Goal: Transaction & Acquisition: Purchase product/service

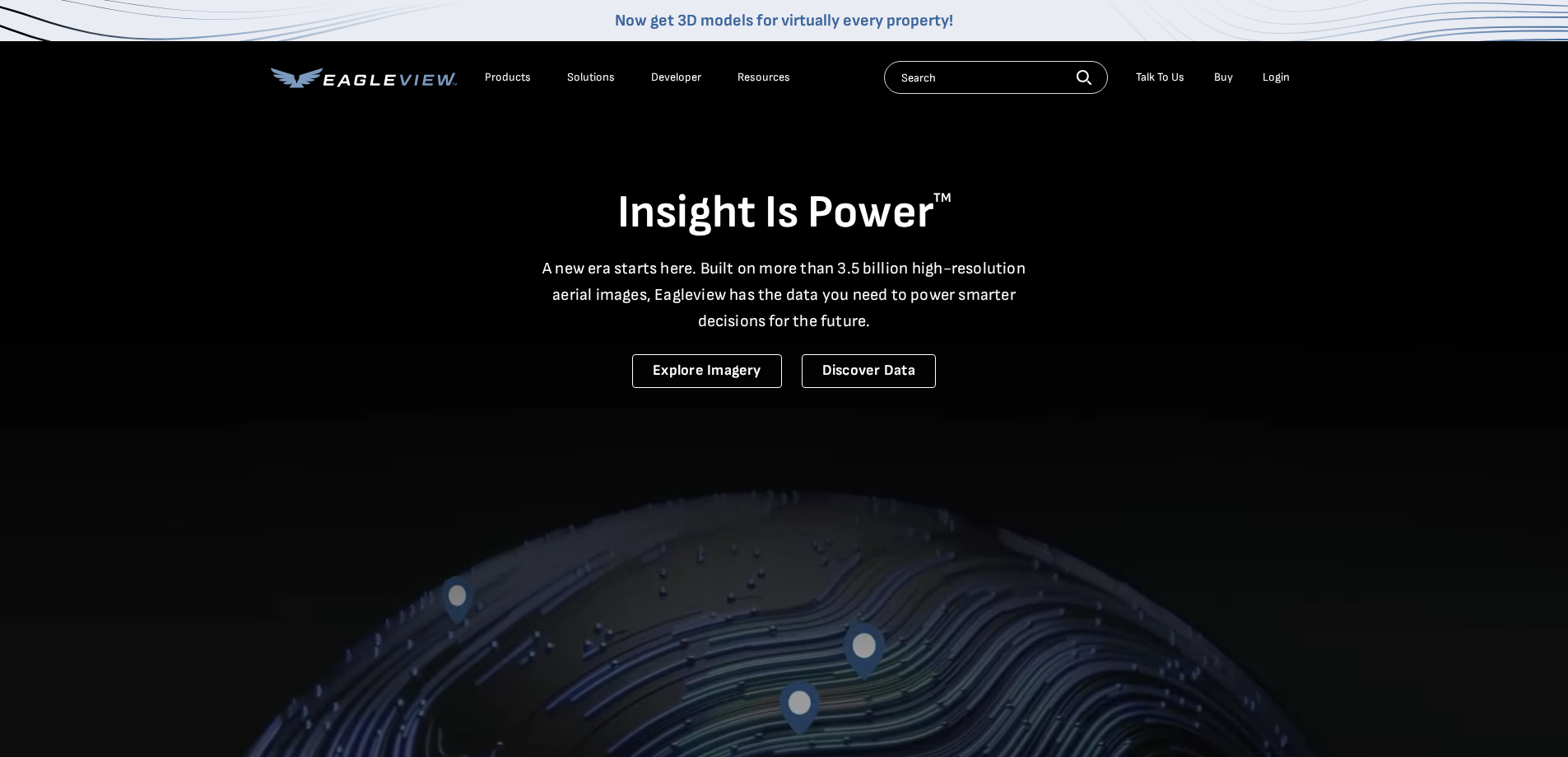
click at [1274, 75] on div "Login" at bounding box center [1276, 78] width 27 height 15
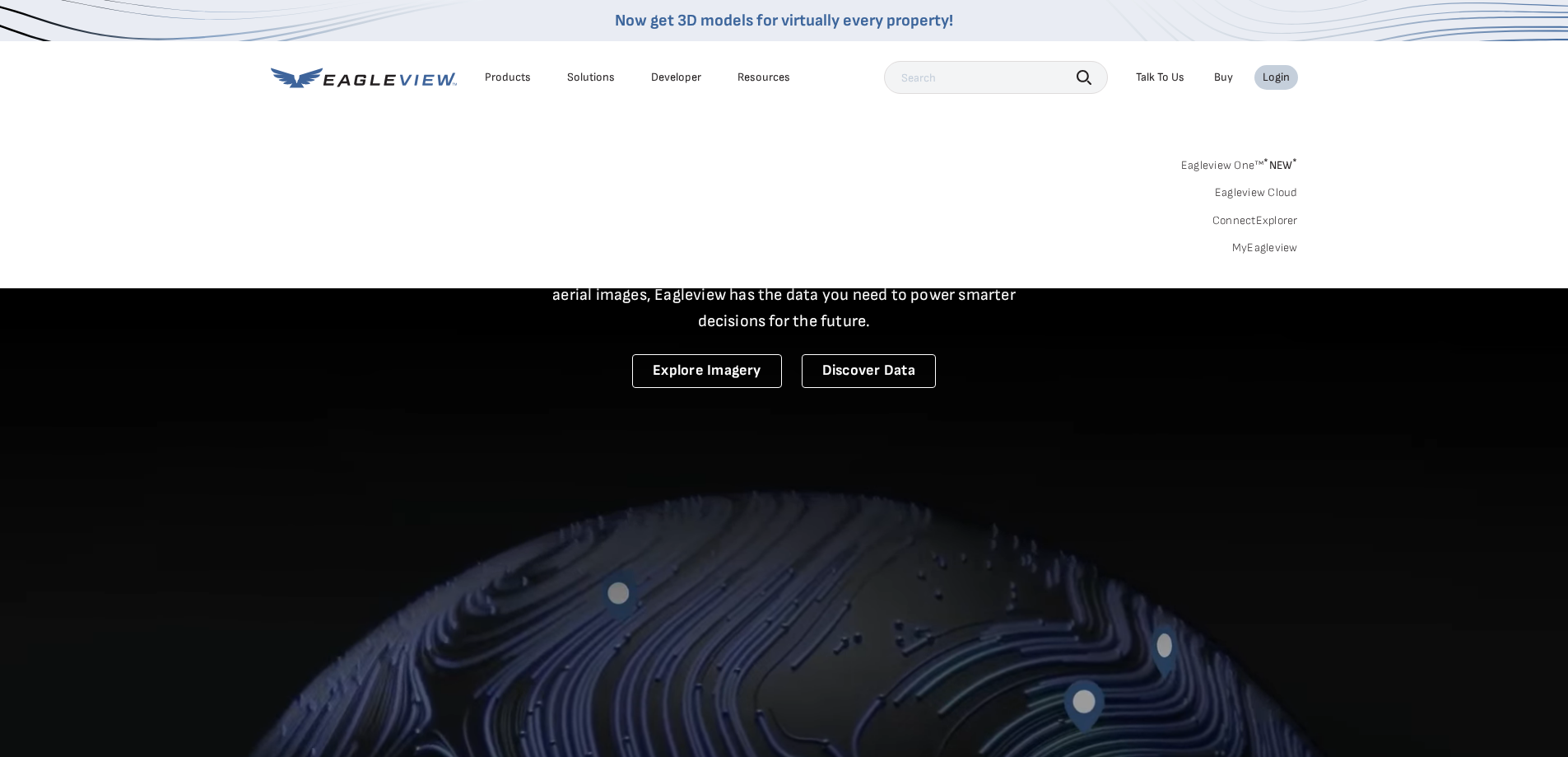
click at [1285, 257] on div "Search Products Our Product Areas Imagery 1-Inch GSD Aerial Imagery *" at bounding box center [784, 211] width 1568 height 155
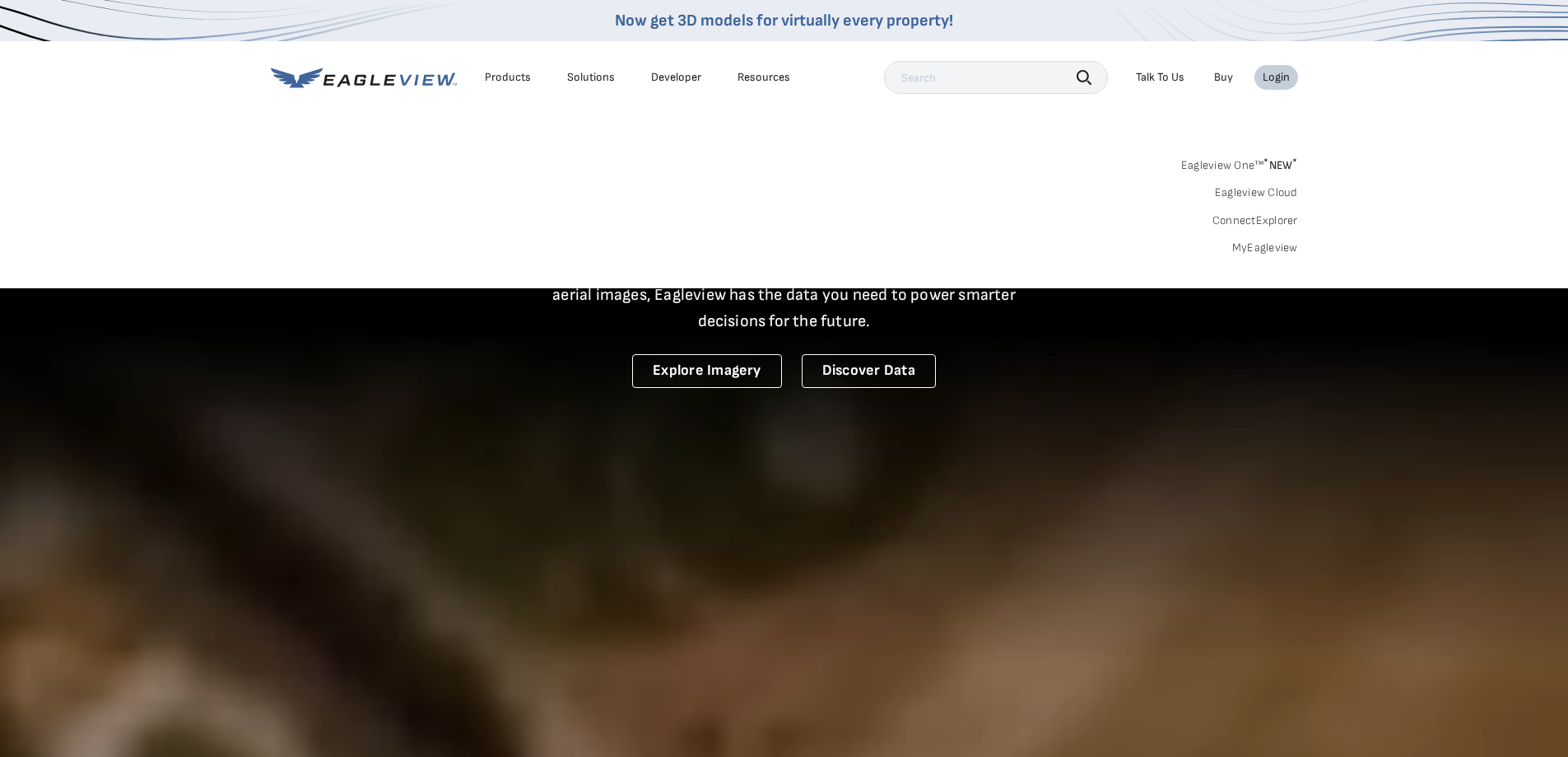
click at [1285, 252] on link "MyEagleview" at bounding box center [1265, 248] width 66 height 15
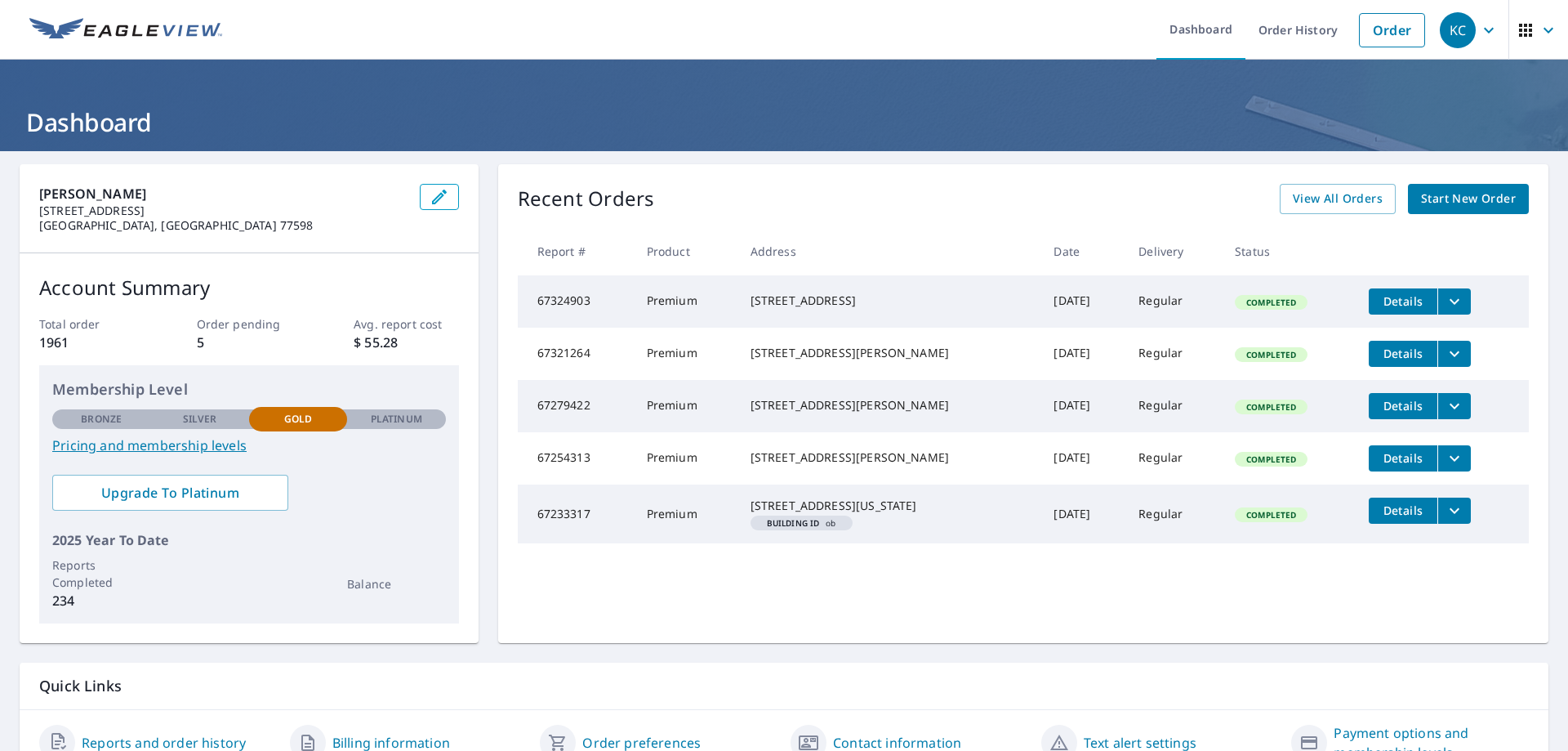
click at [1503, 199] on link "Start New Order" at bounding box center [1469, 198] width 121 height 30
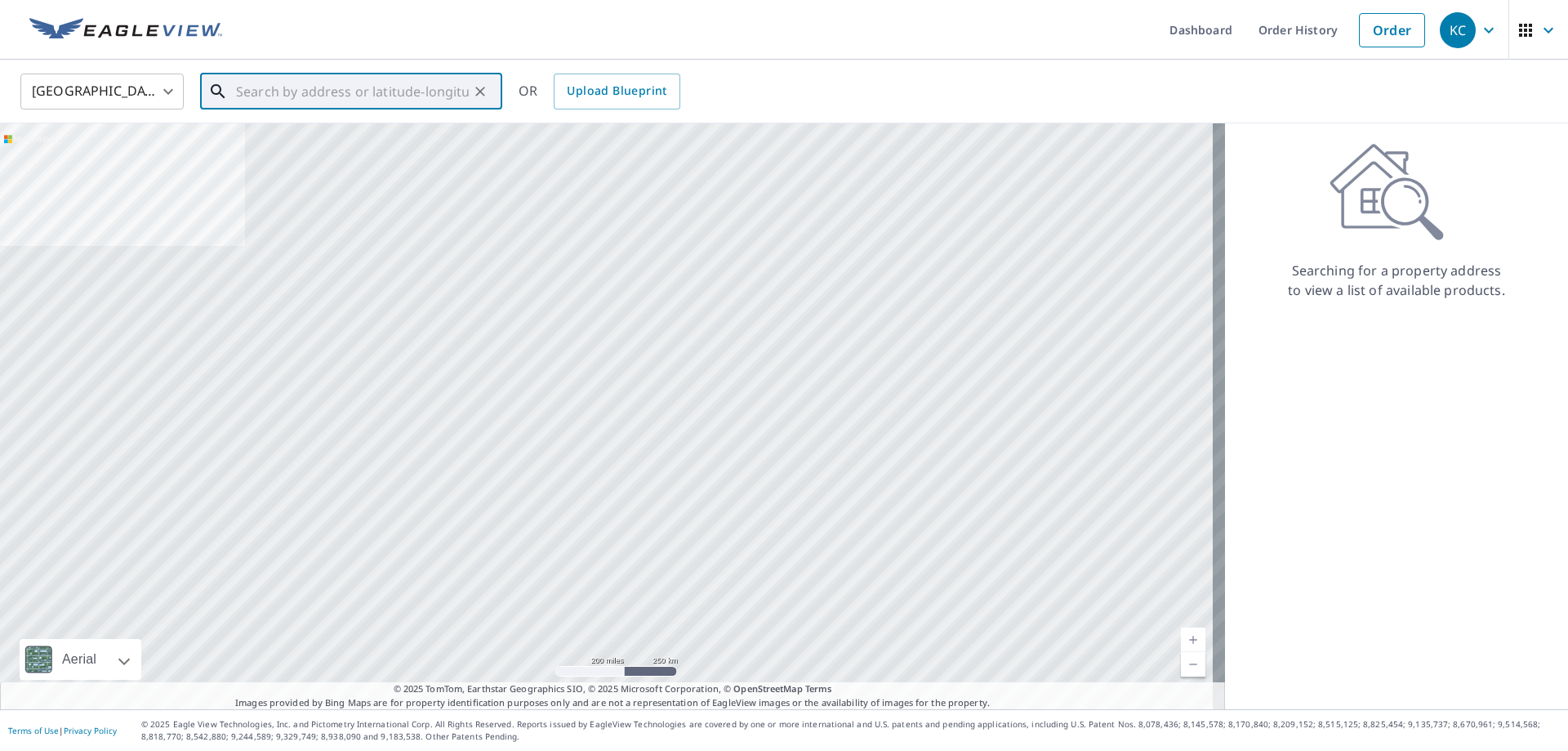
click at [371, 103] on input "text" at bounding box center [352, 91] width 232 height 46
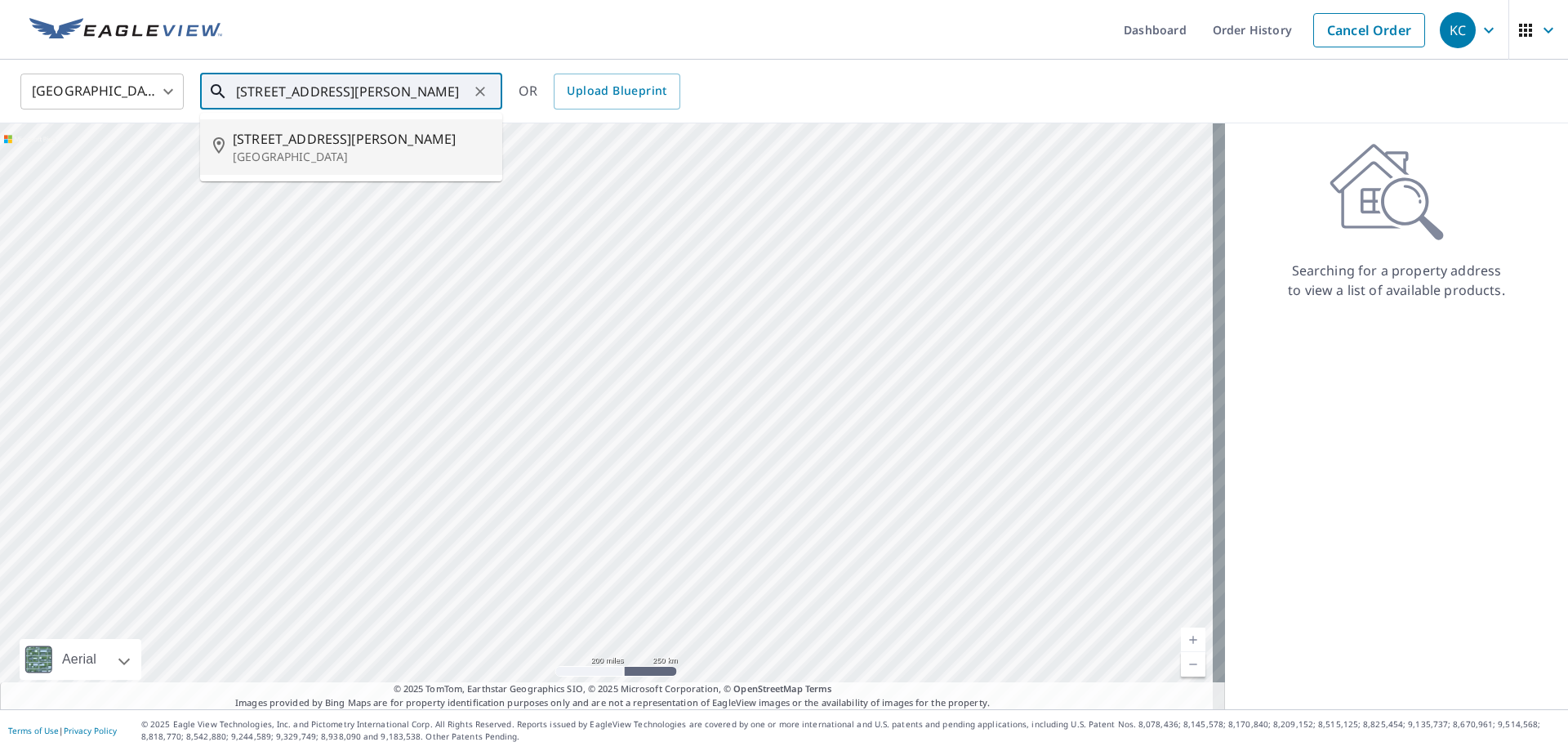
click at [364, 128] on li "9009 Lockwood Dr Houston, TX 77016" at bounding box center [351, 147] width 302 height 55
type input "9009 Lockwood Dr Houston, TX 77016"
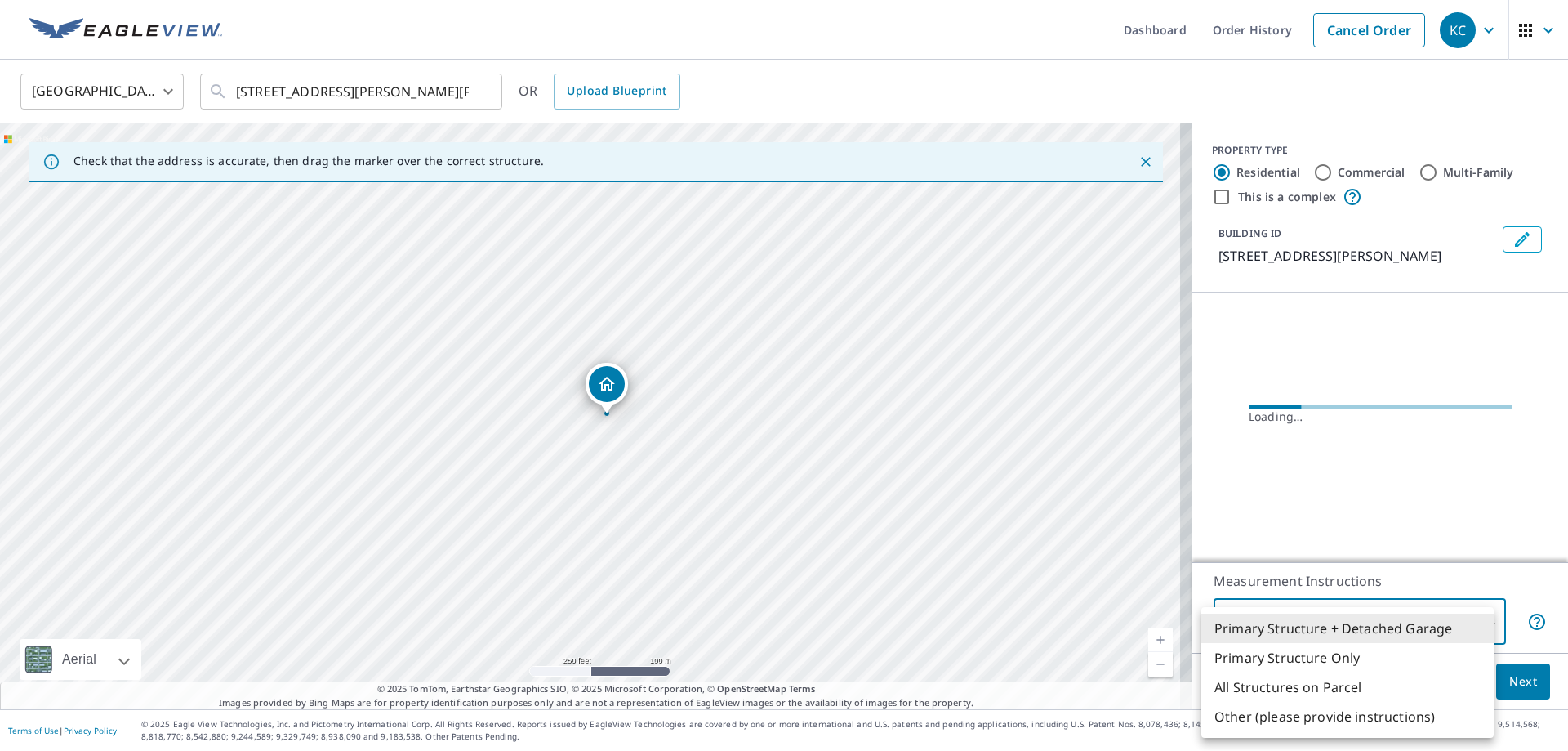
click at [1471, 619] on body "KC KC Dashboard Order History Cancel Order KC United States US ​ 9009 Lockwood …" at bounding box center [784, 376] width 1568 height 751
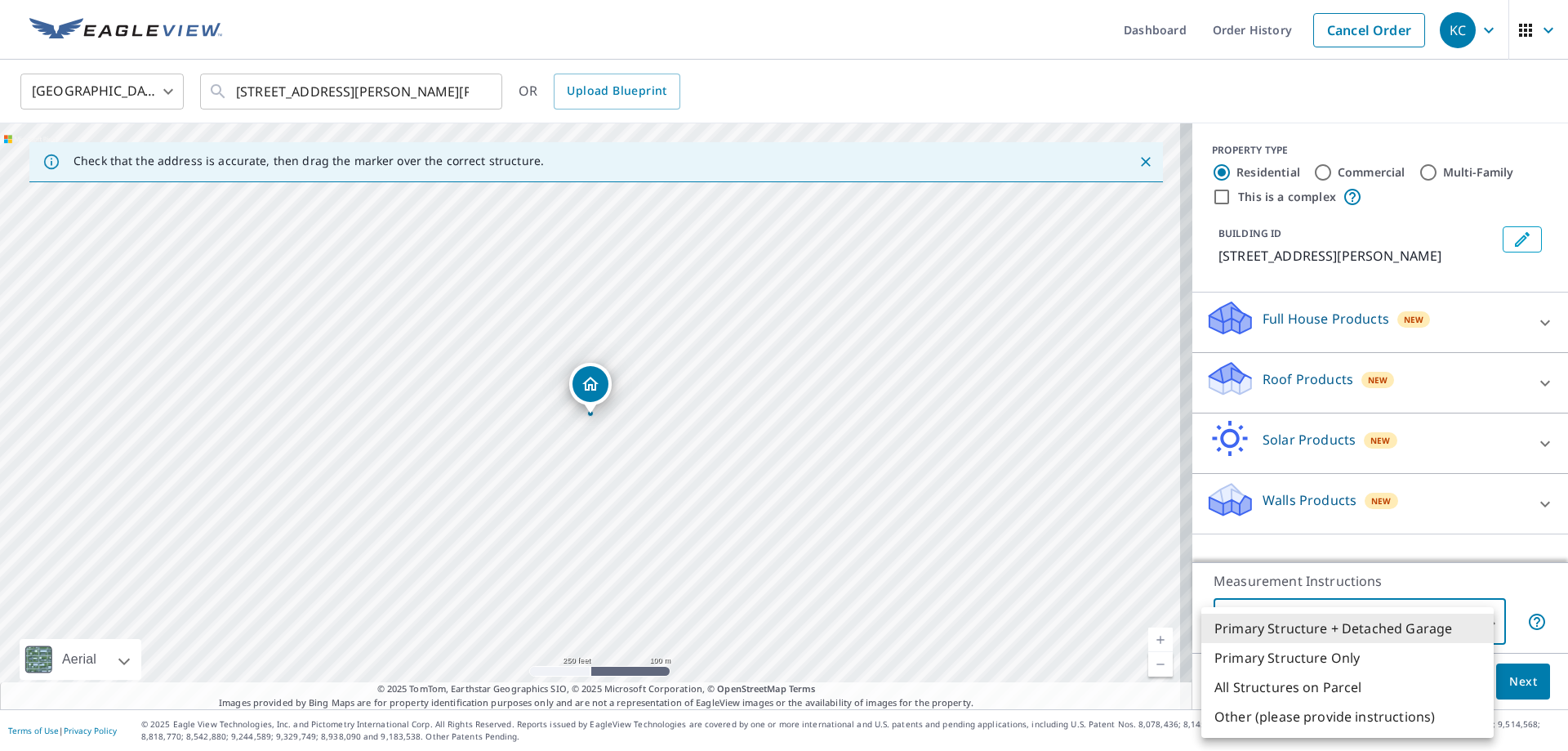
click at [1333, 685] on li "All Structures on Parcel" at bounding box center [1346, 687] width 292 height 30
type input "3"
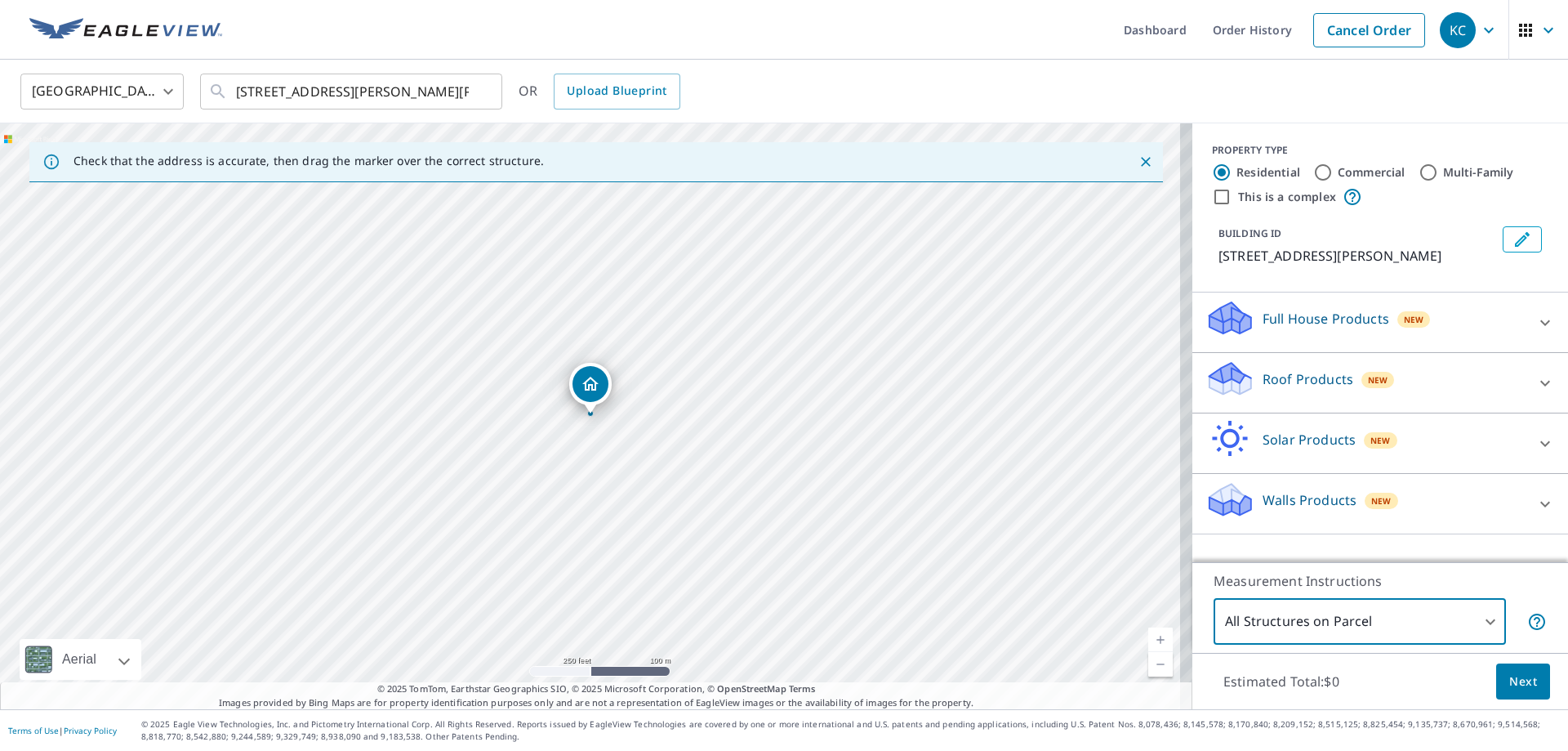
click at [1535, 317] on icon at bounding box center [1545, 323] width 20 height 20
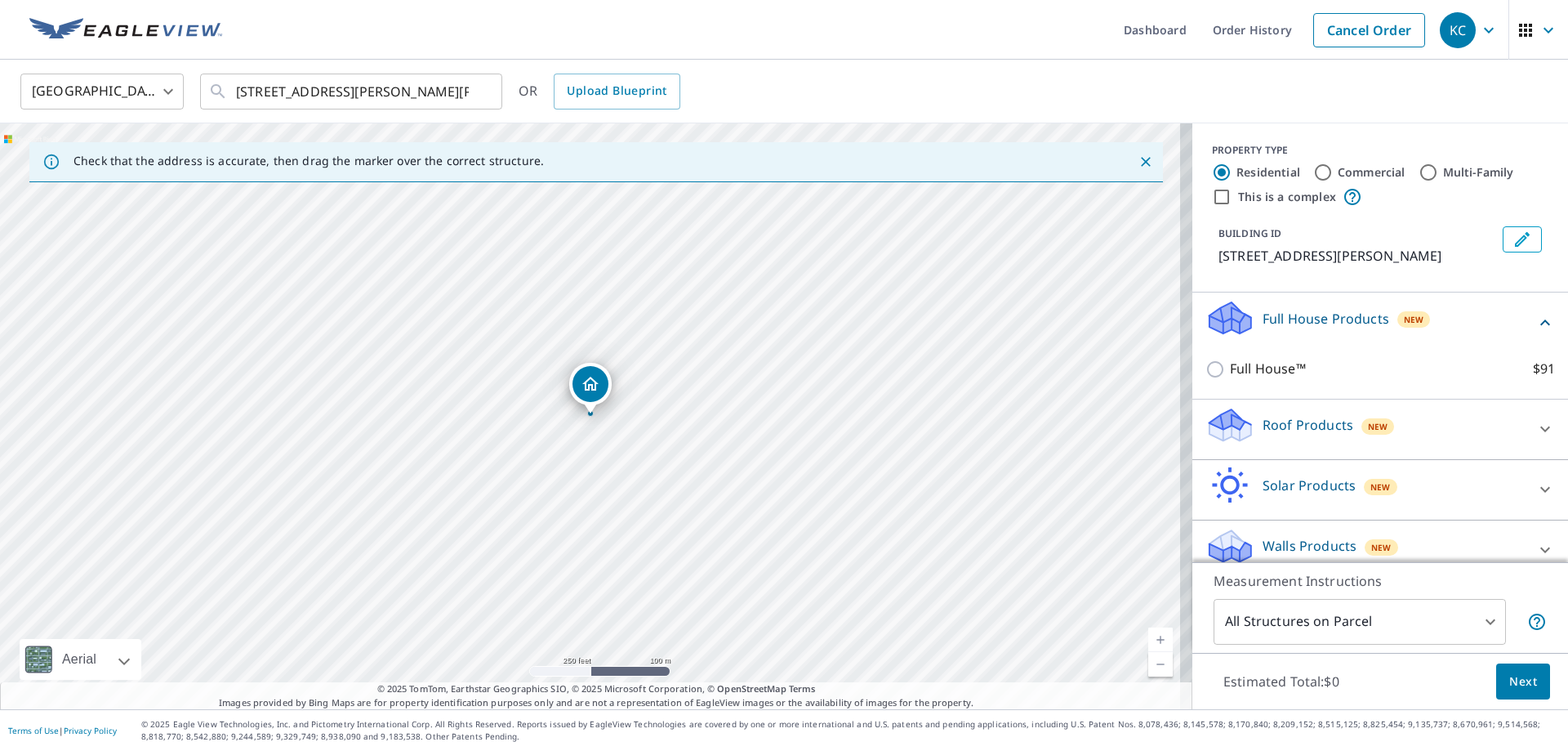
click at [1535, 423] on icon at bounding box center [1545, 429] width 20 height 20
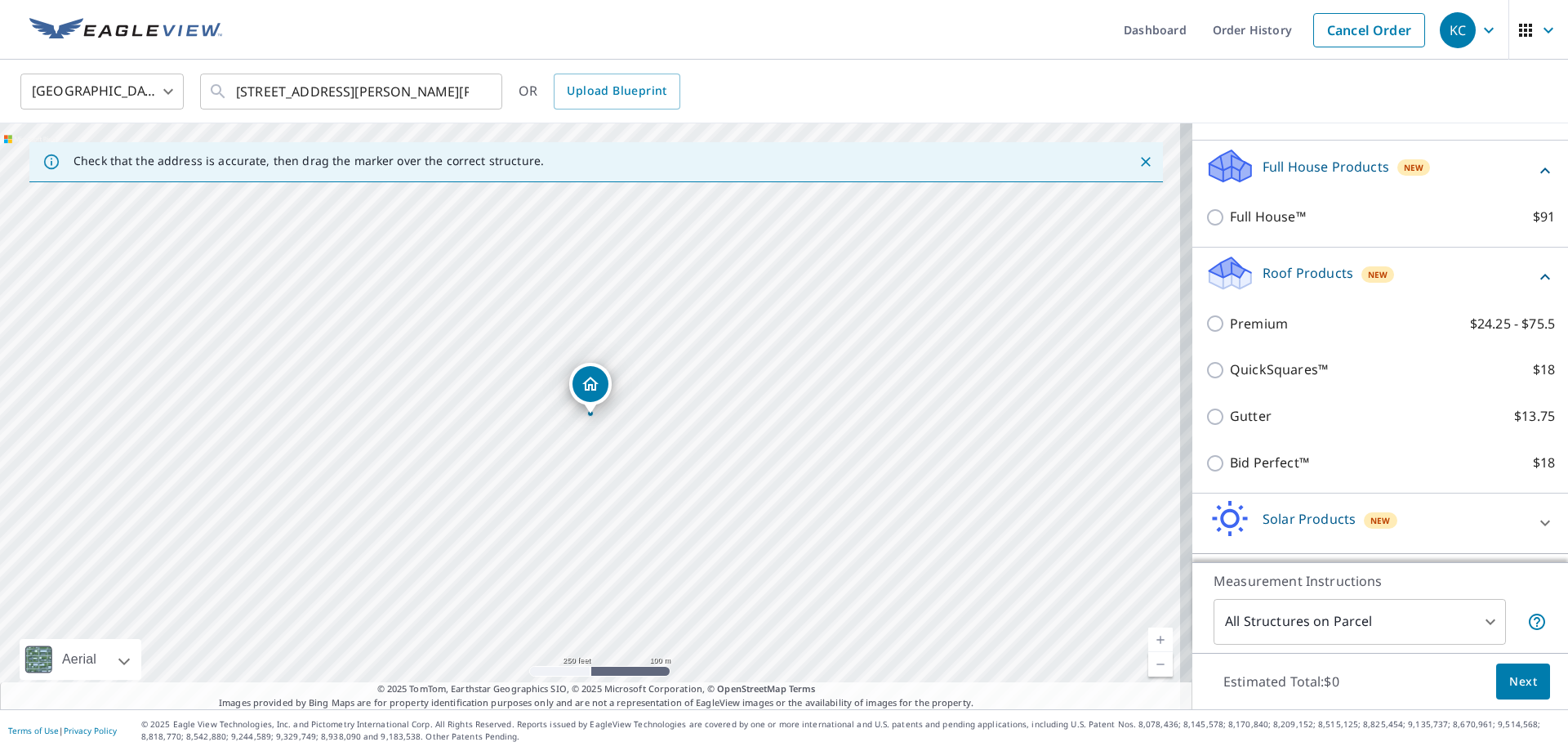
scroll to position [164, 0]
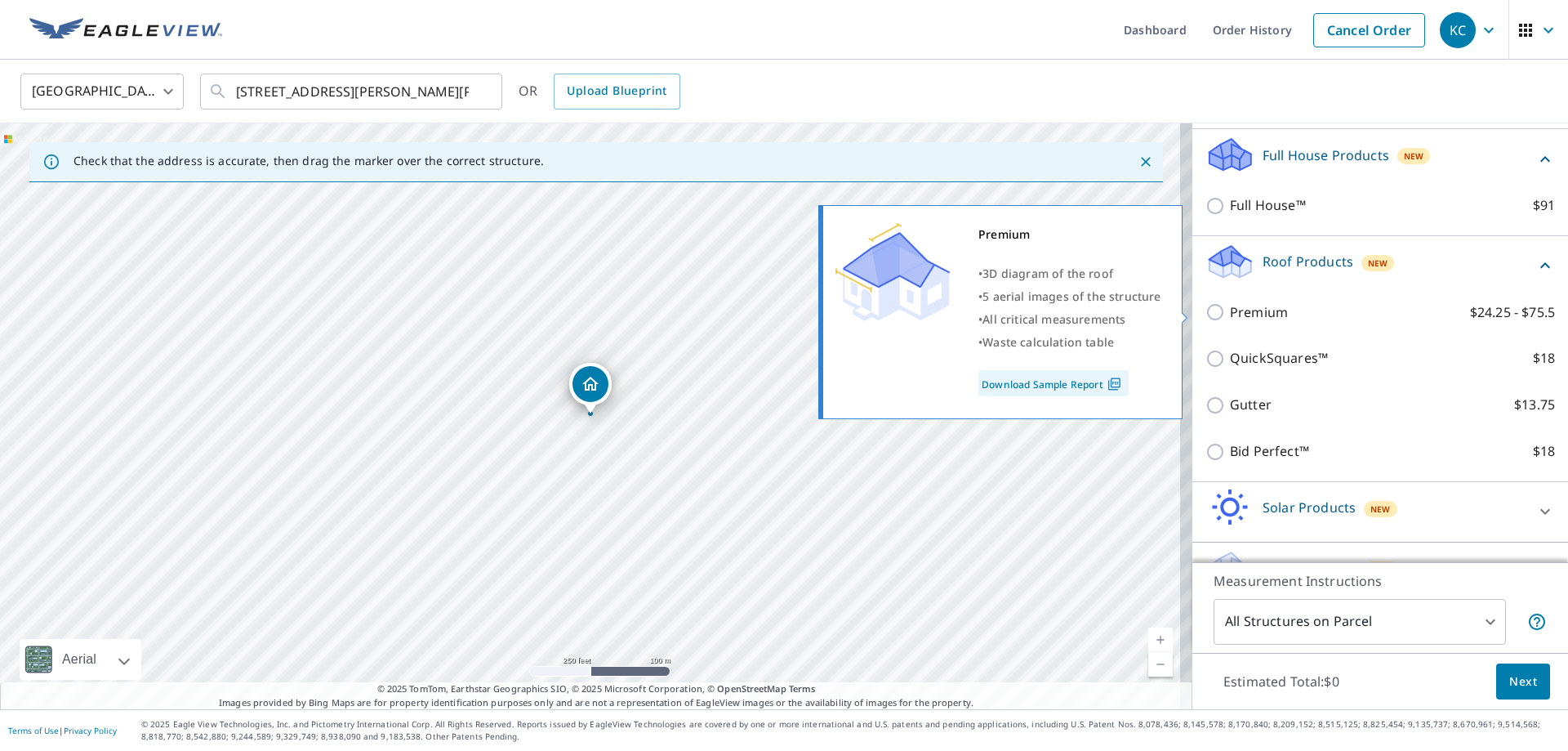
click at [1208, 307] on input "Premium $24.25 - $75.5" at bounding box center [1217, 312] width 24 height 20
checkbox input "true"
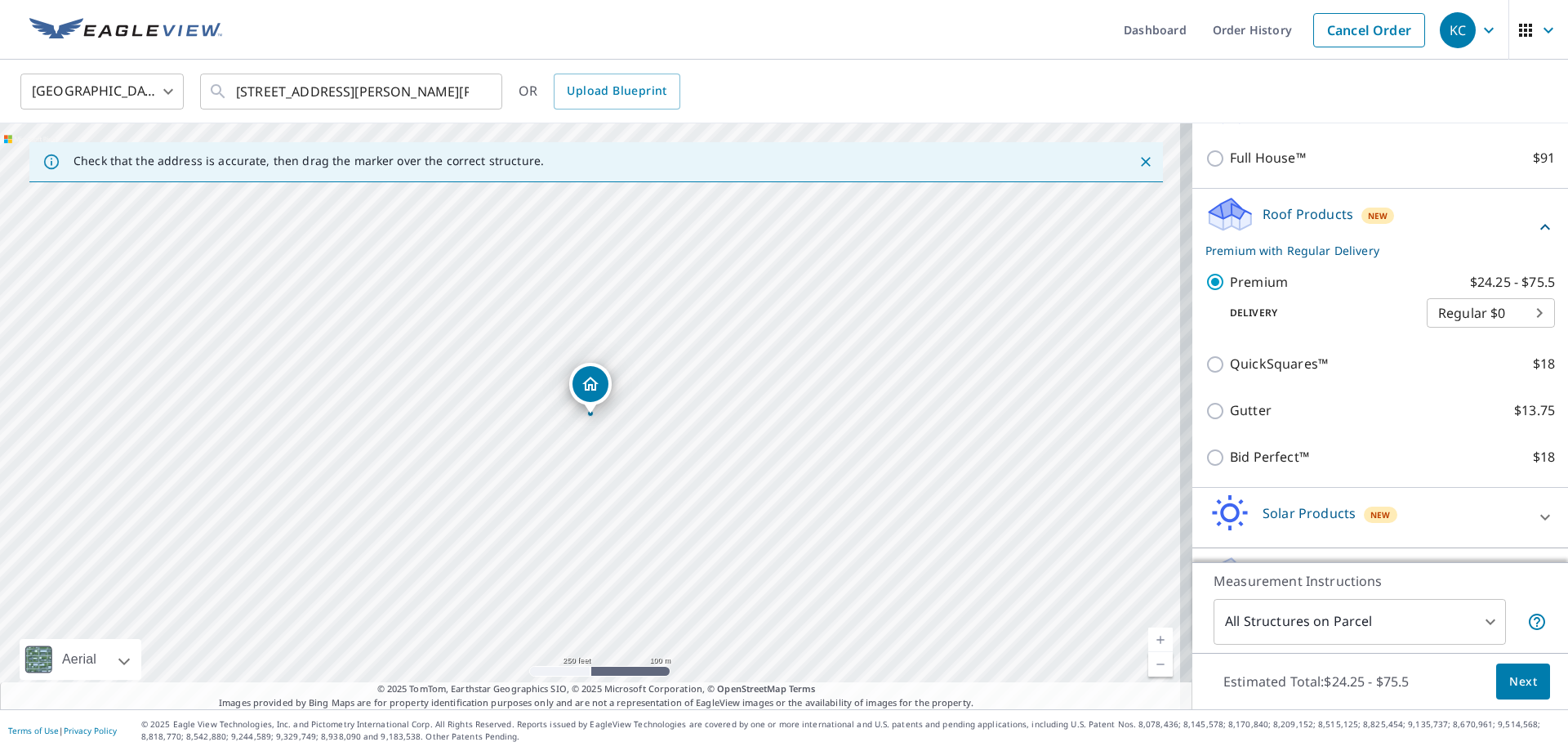
scroll to position [257, 0]
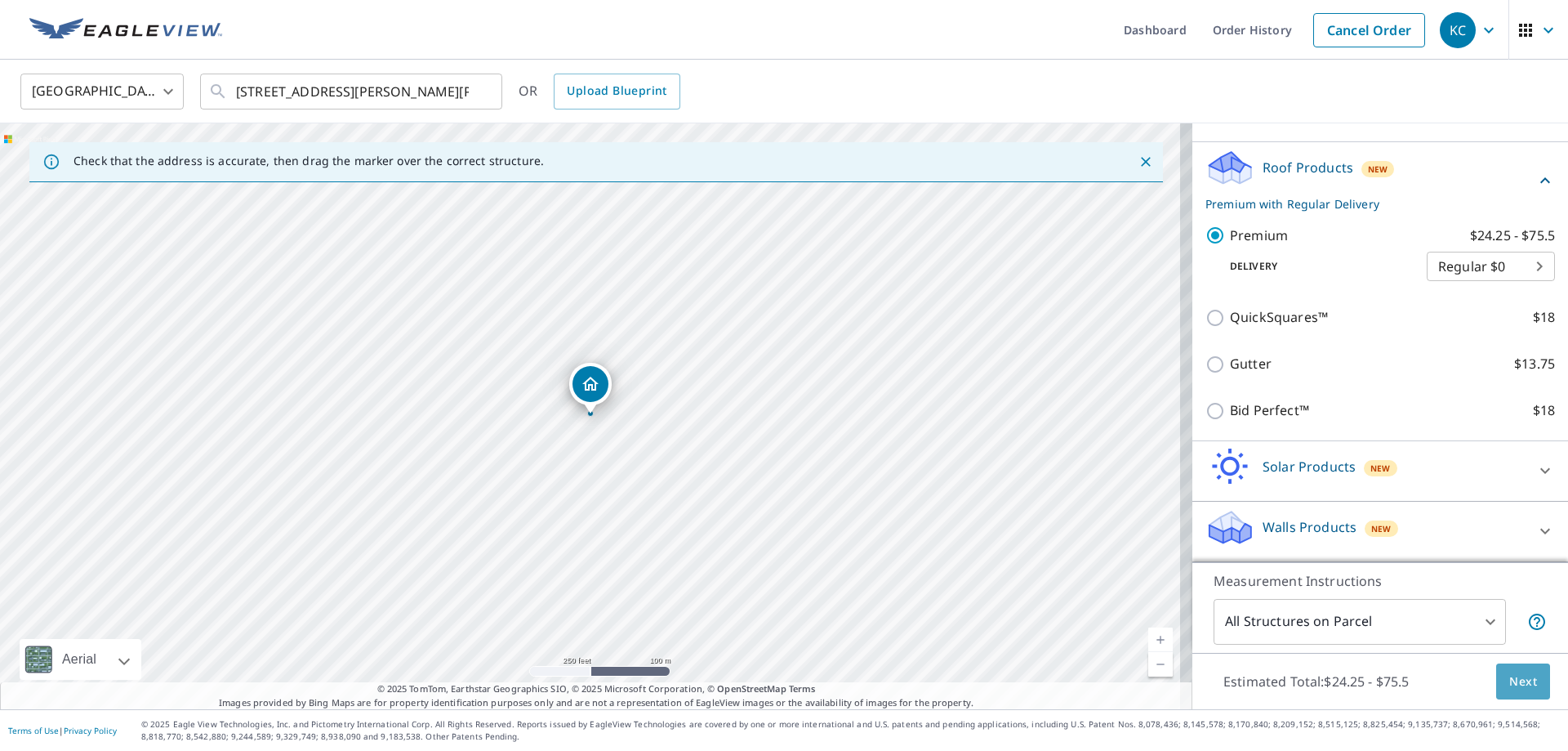
click at [1515, 683] on span "Next" at bounding box center [1523, 681] width 28 height 21
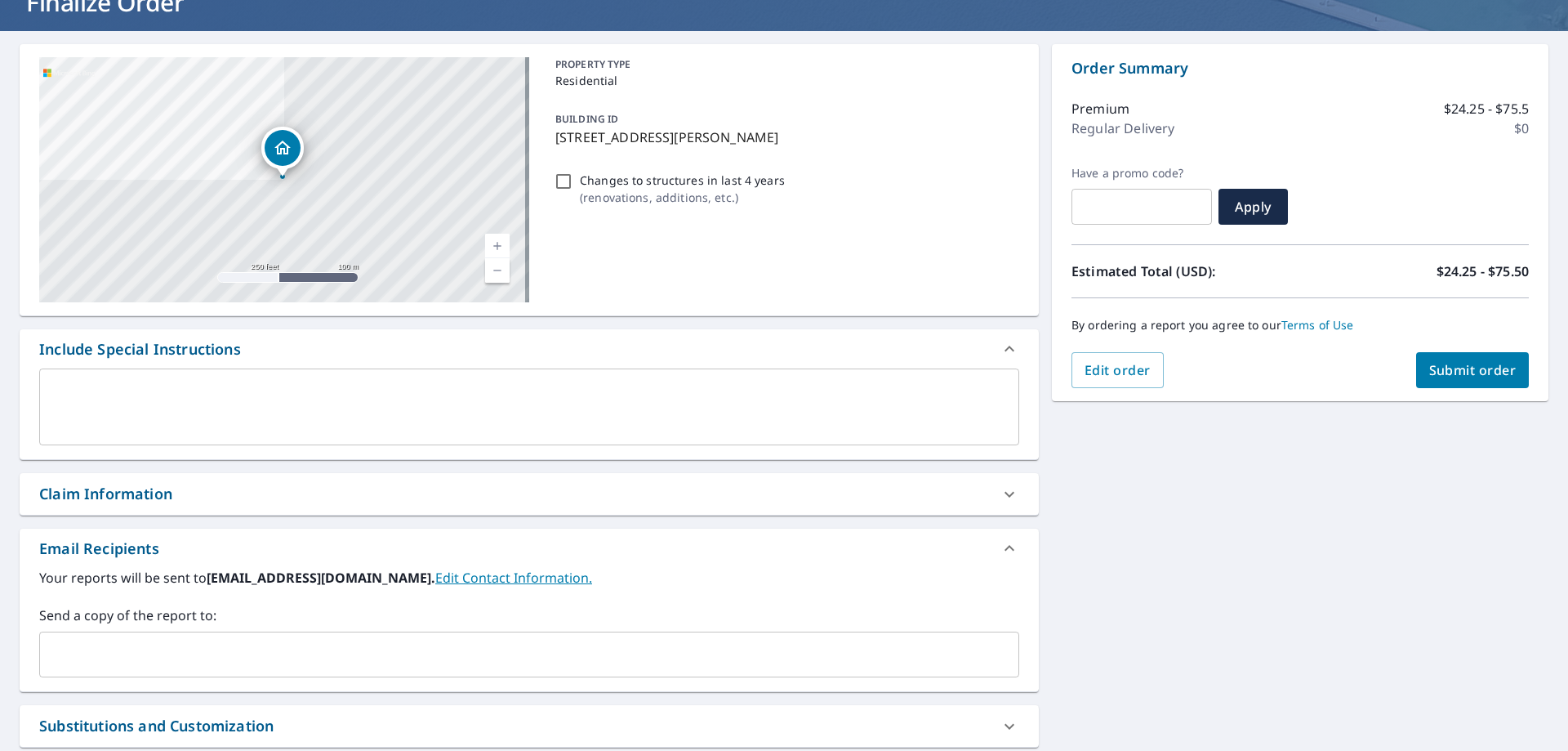
scroll to position [278, 0]
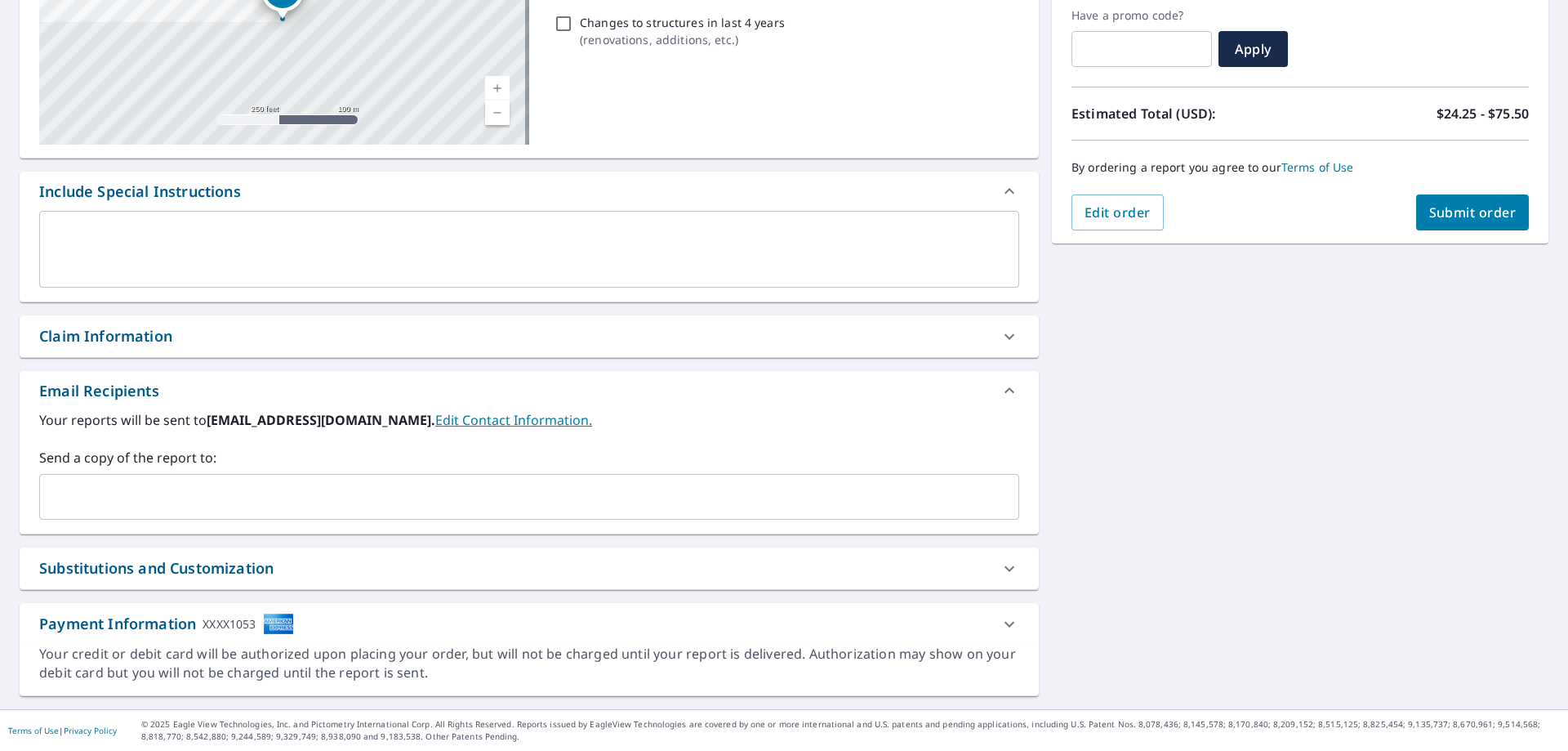
click at [264, 343] on div "Claim Information" at bounding box center [514, 336] width 950 height 22
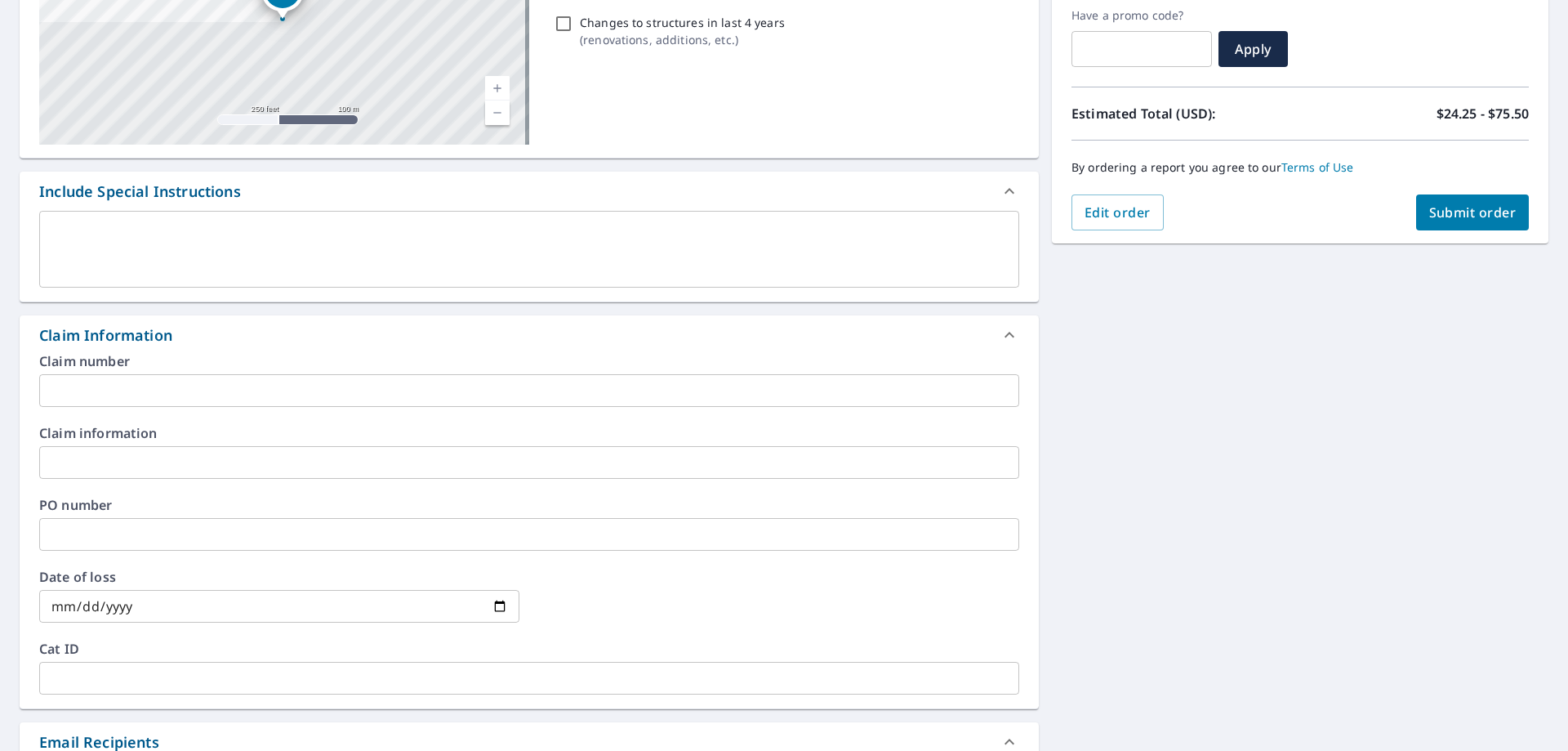
click at [206, 395] on input "text" at bounding box center [529, 391] width 980 height 33
click at [326, 381] on input "text" at bounding box center [529, 391] width 980 height 33
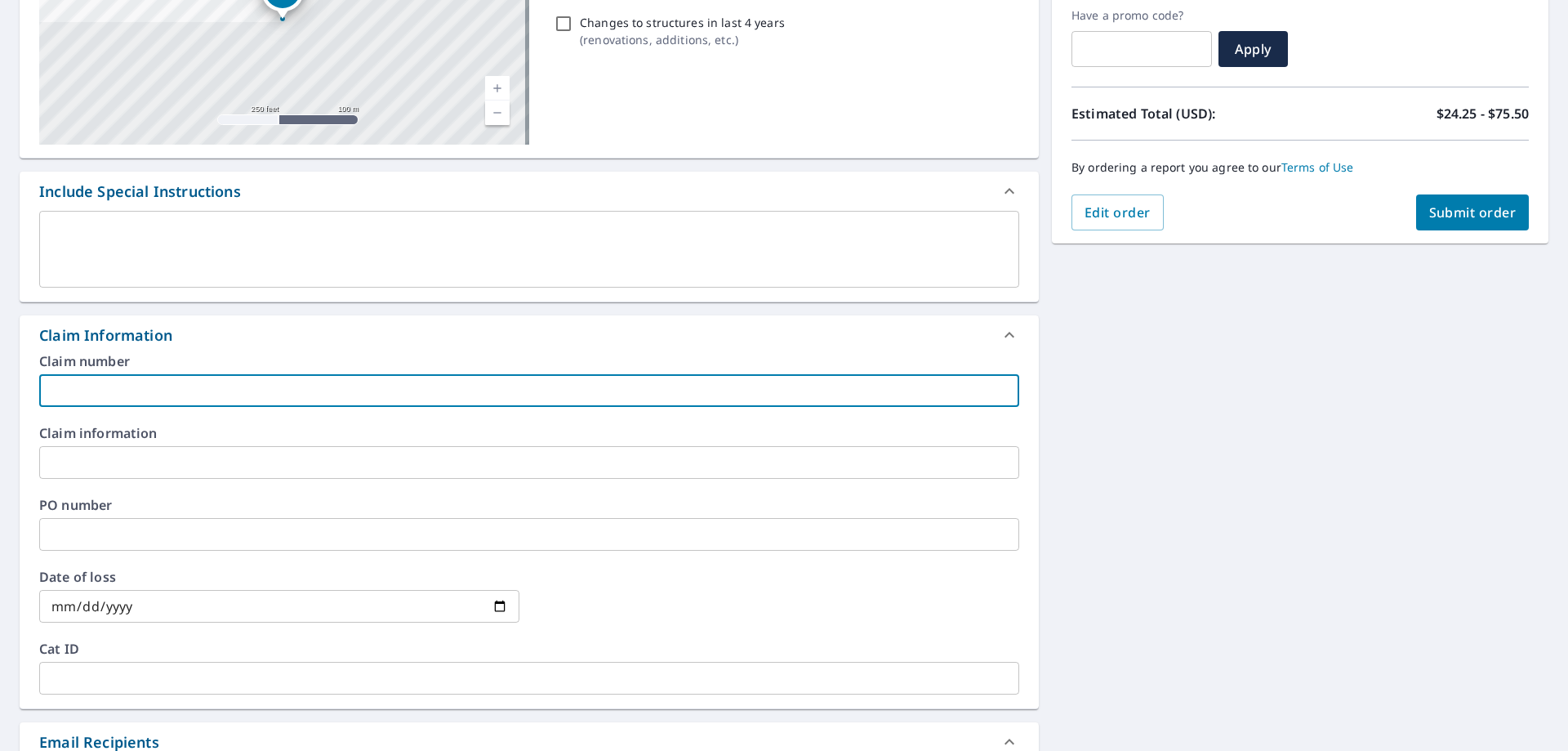
click at [326, 384] on input "text" at bounding box center [529, 391] width 980 height 33
paste input "1204896"
type input "1204896"
click at [450, 472] on input "text" at bounding box center [529, 462] width 980 height 33
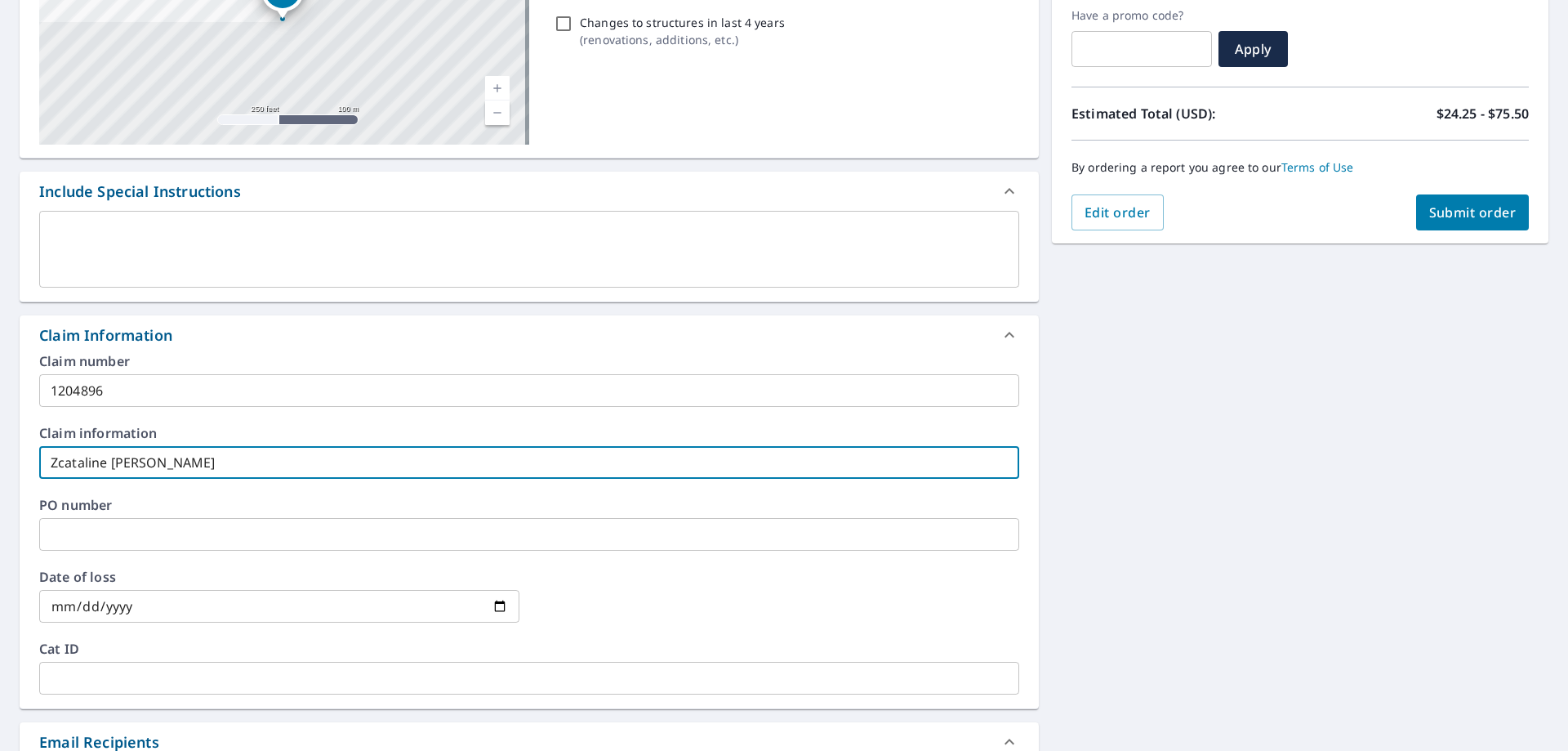
type input "Zcataline Brandley"
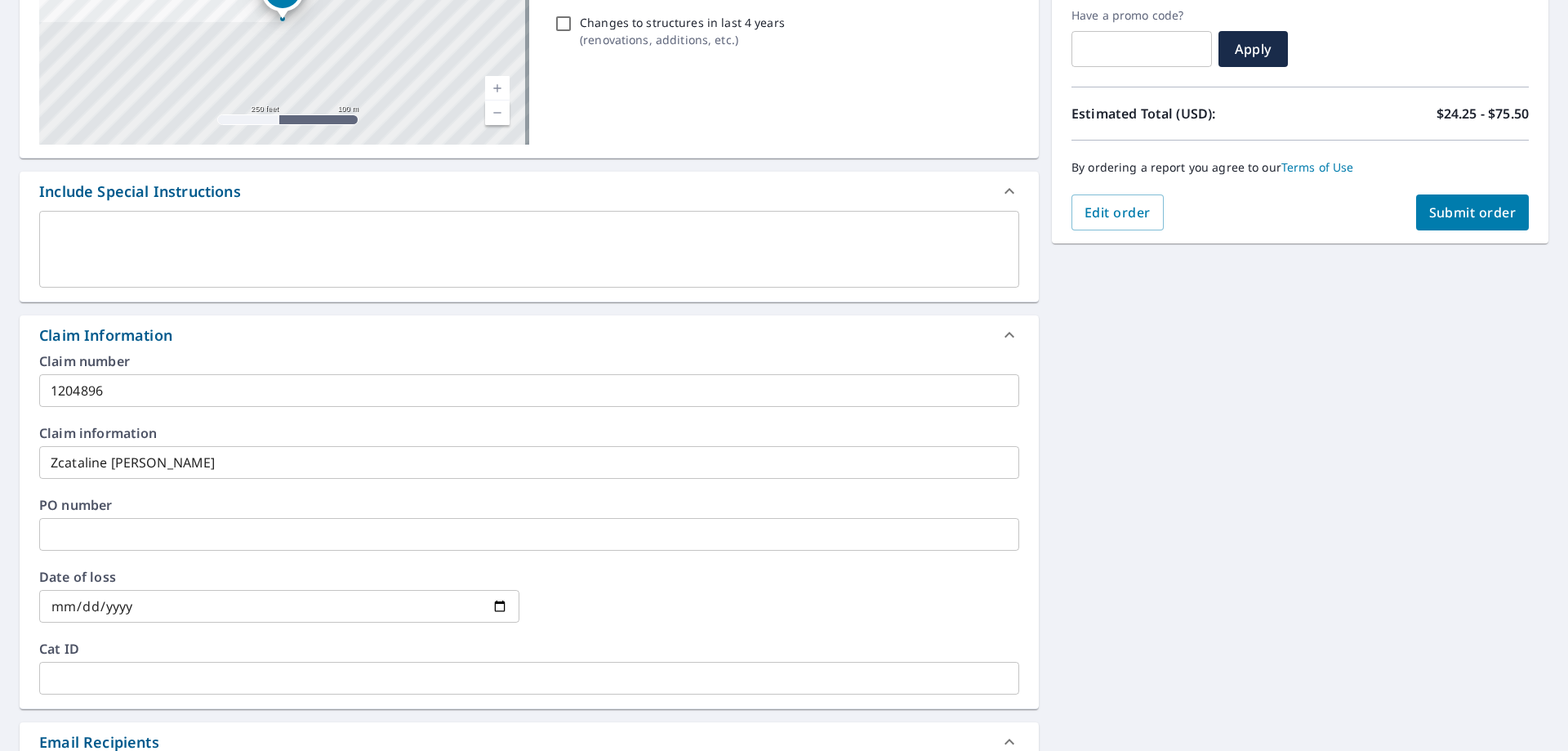
click at [122, 519] on input "text" at bounding box center [529, 535] width 980 height 33
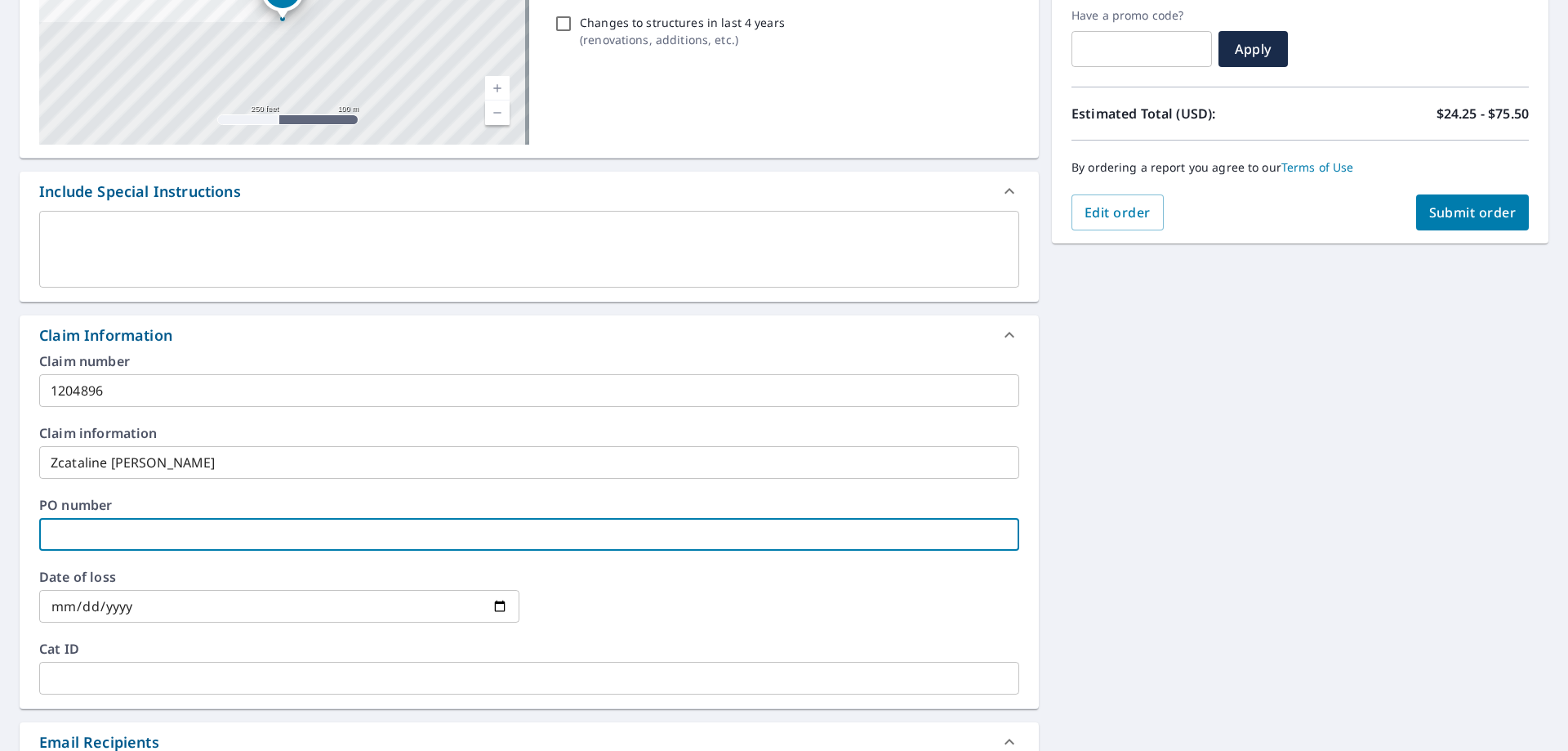
paste input "TFPD0700173169"
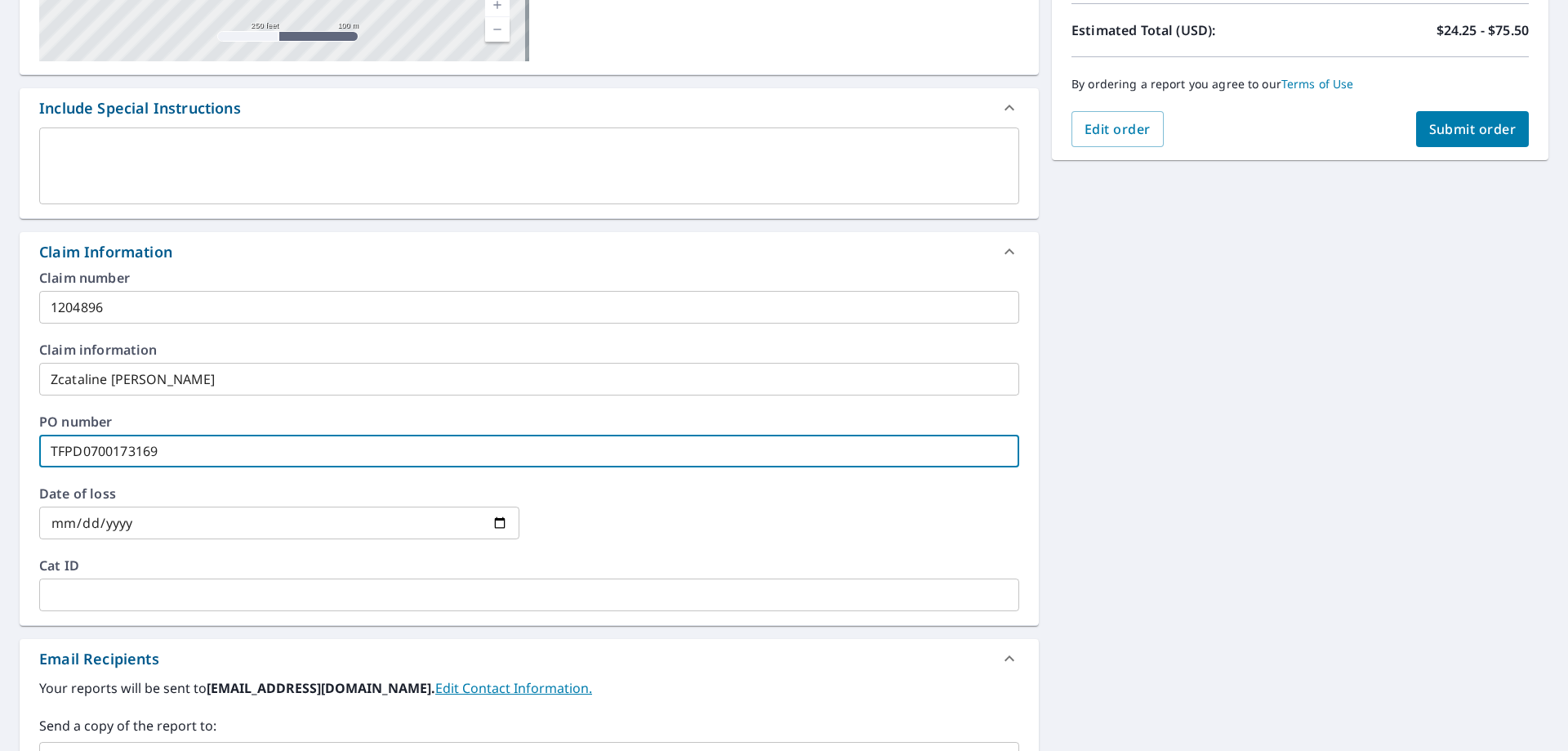
scroll to position [442, 0]
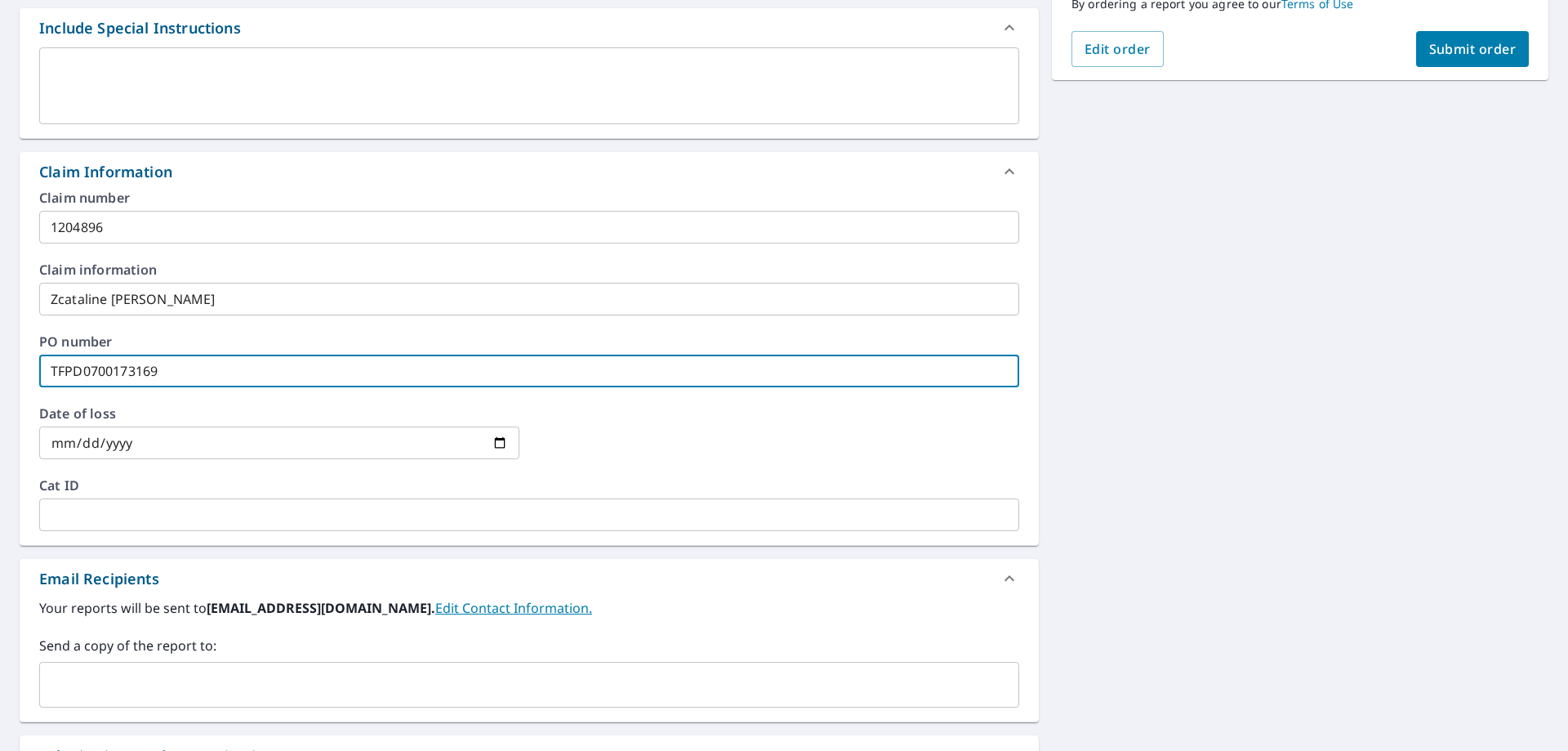
type input "TFPD0700173169"
click at [188, 430] on input "date" at bounding box center [279, 442] width 480 height 33
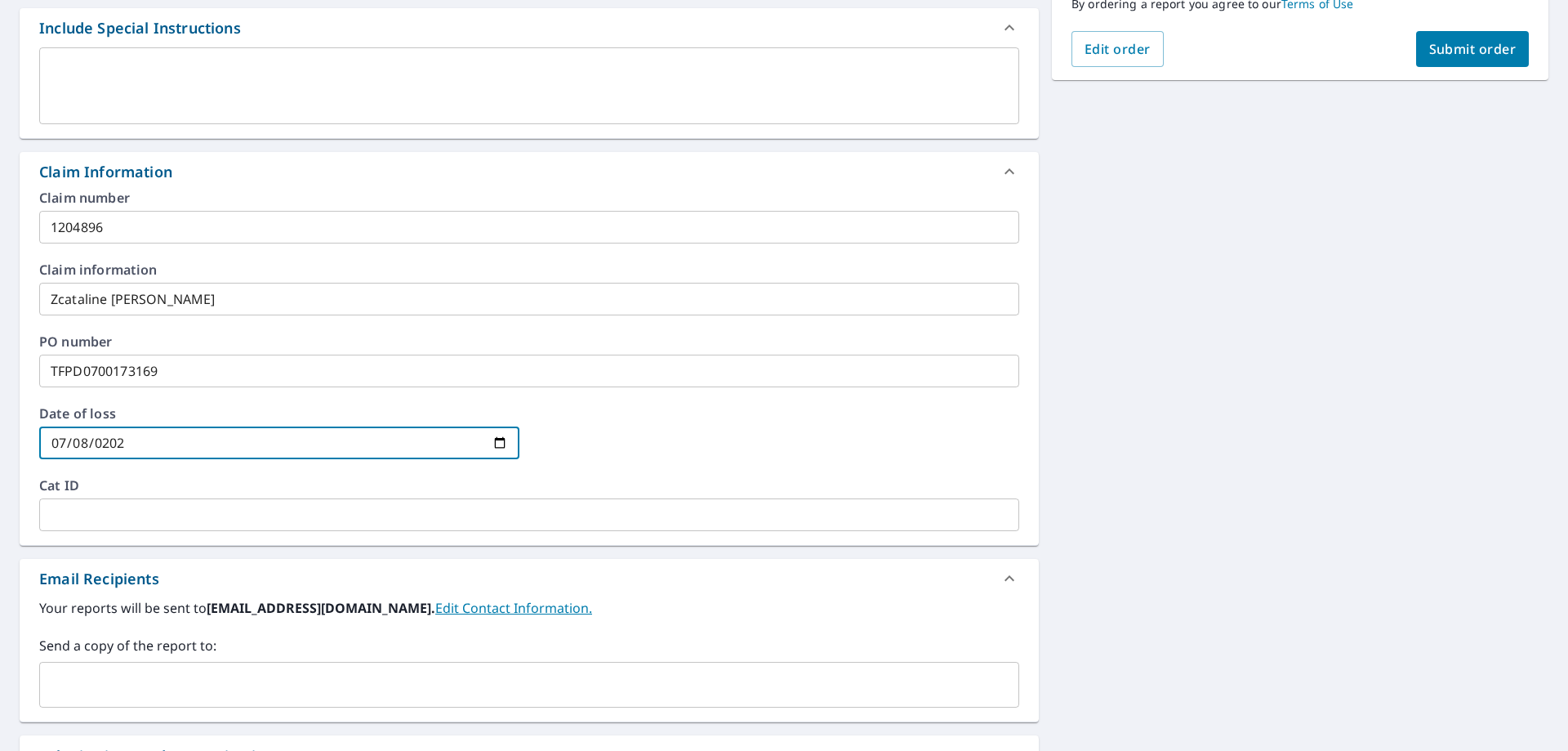
type input "2024-07-08"
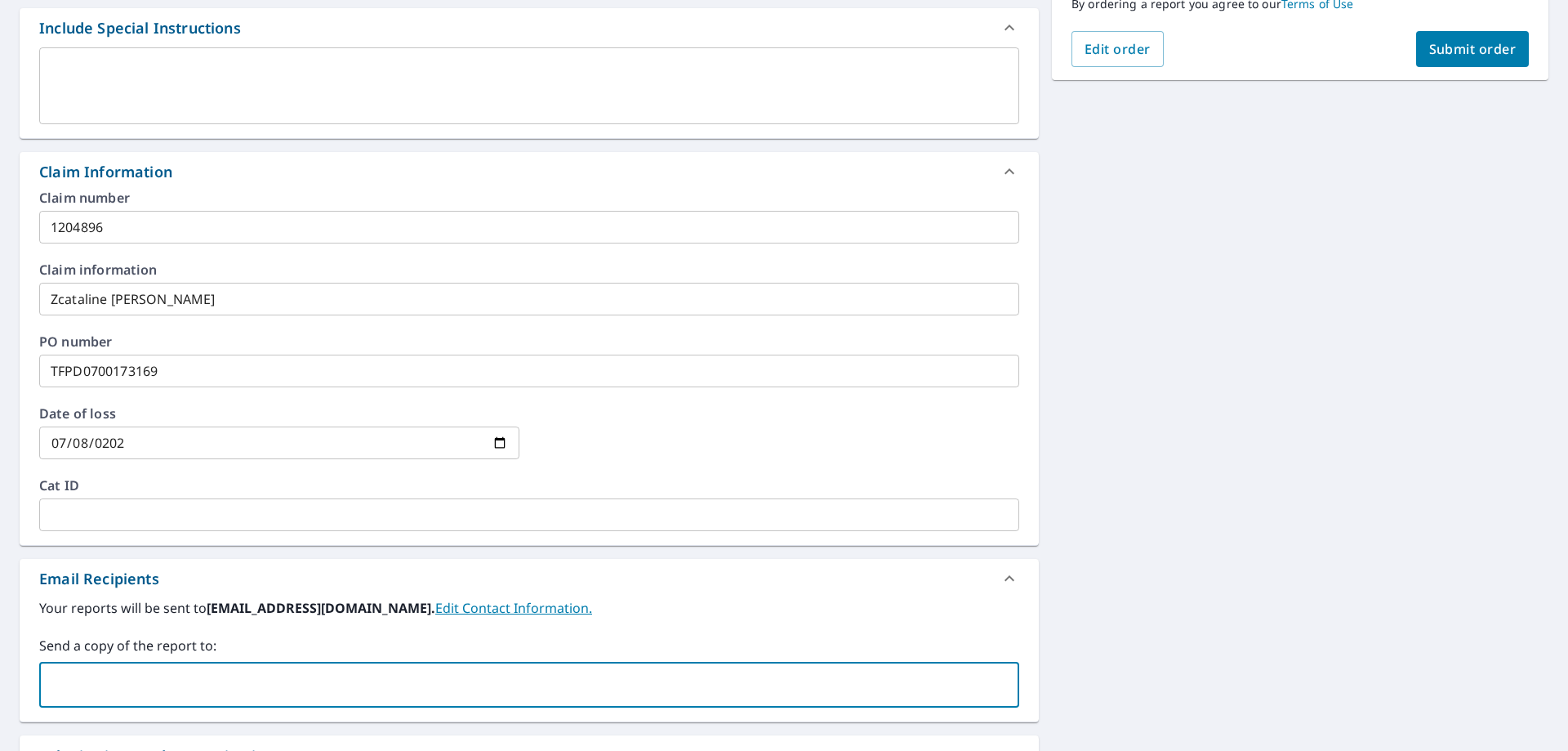
click at [208, 671] on input "text" at bounding box center [516, 685] width 940 height 31
type input "cthor@cwilsonlaw.com"
click at [703, 621] on div "Your reports will be sent to kcooper@cwilsonlaw.com. Edit Contact Information. …" at bounding box center [529, 652] width 980 height 109
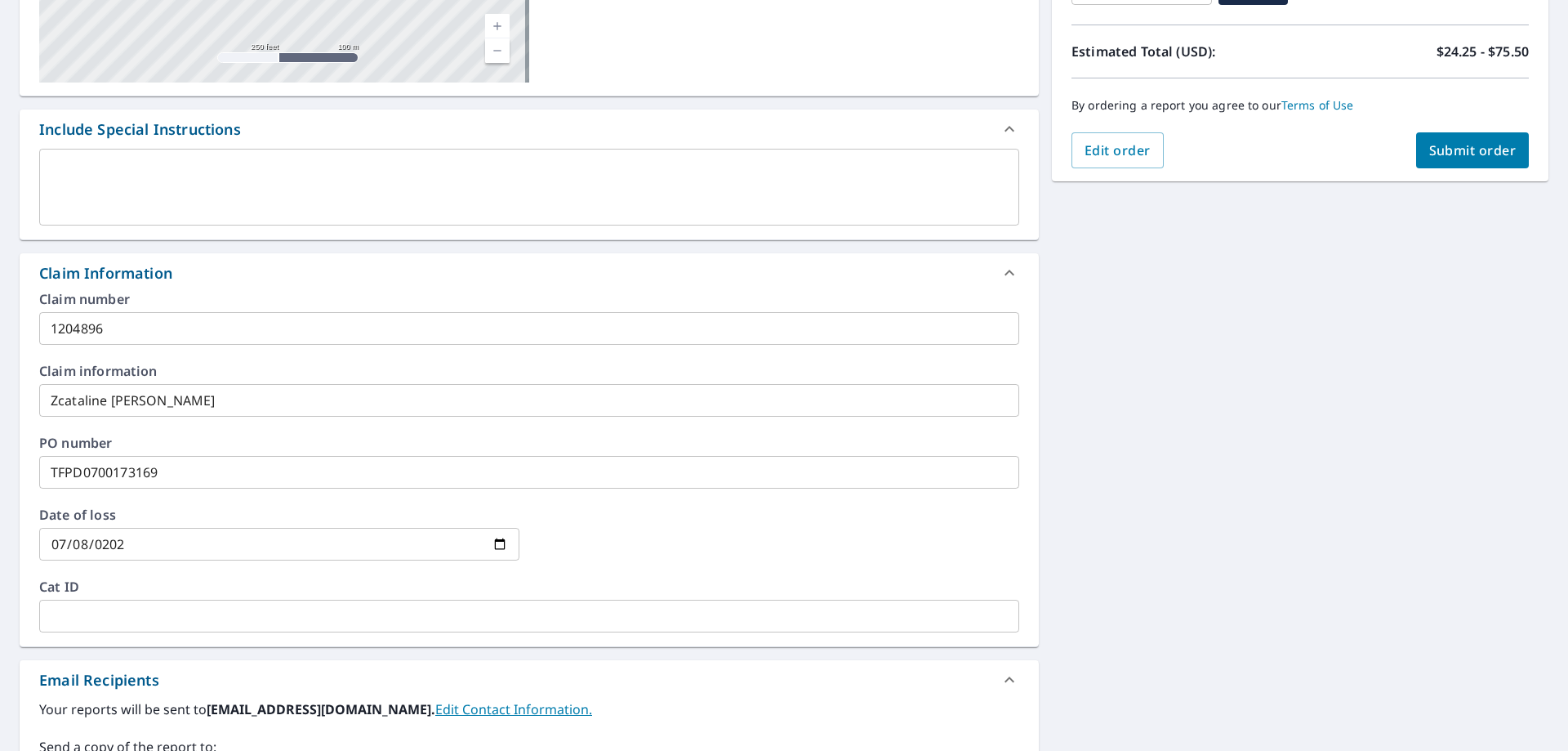
scroll to position [57, 0]
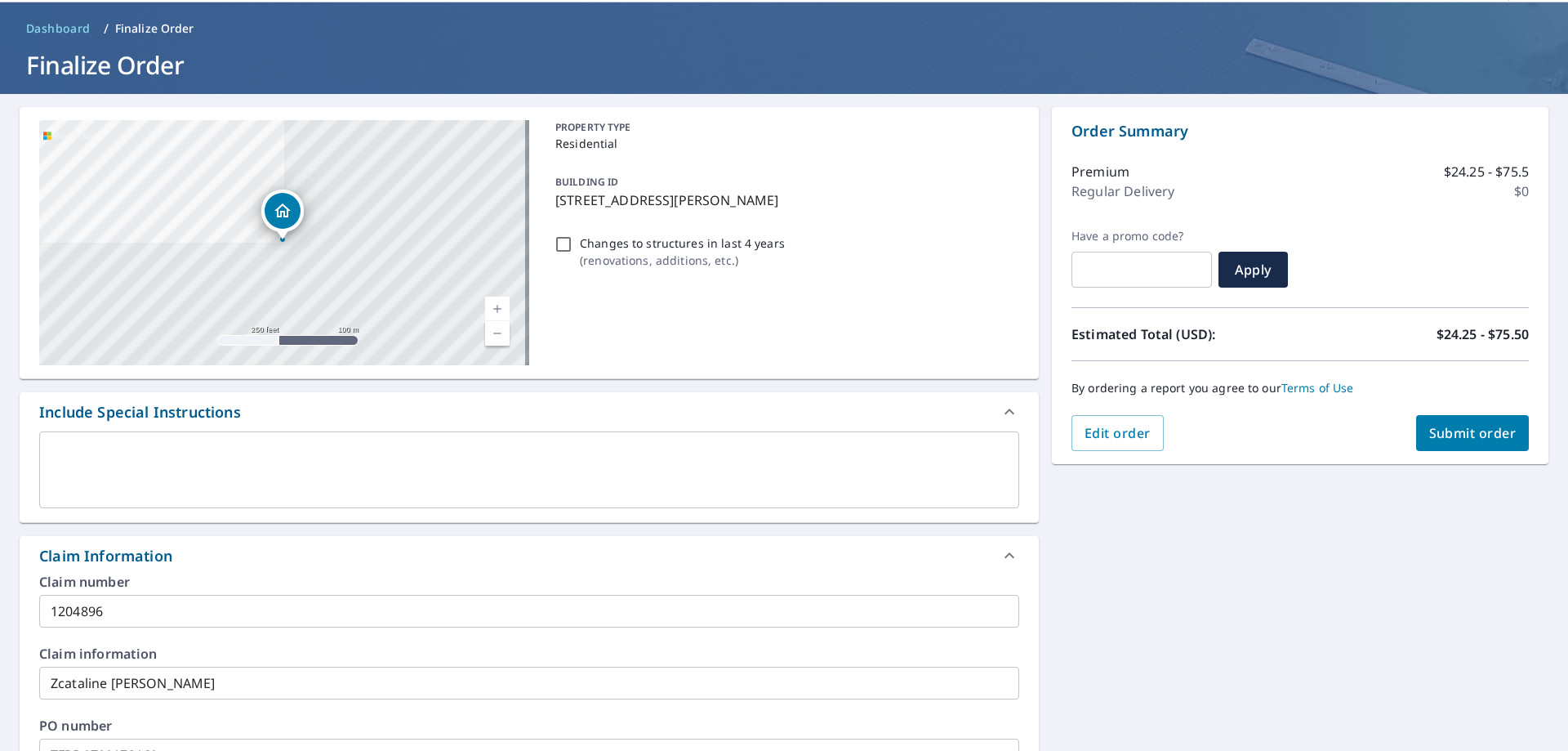
click at [1485, 429] on span "Submit order" at bounding box center [1472, 433] width 88 height 18
